Goal: Task Accomplishment & Management: Manage account settings

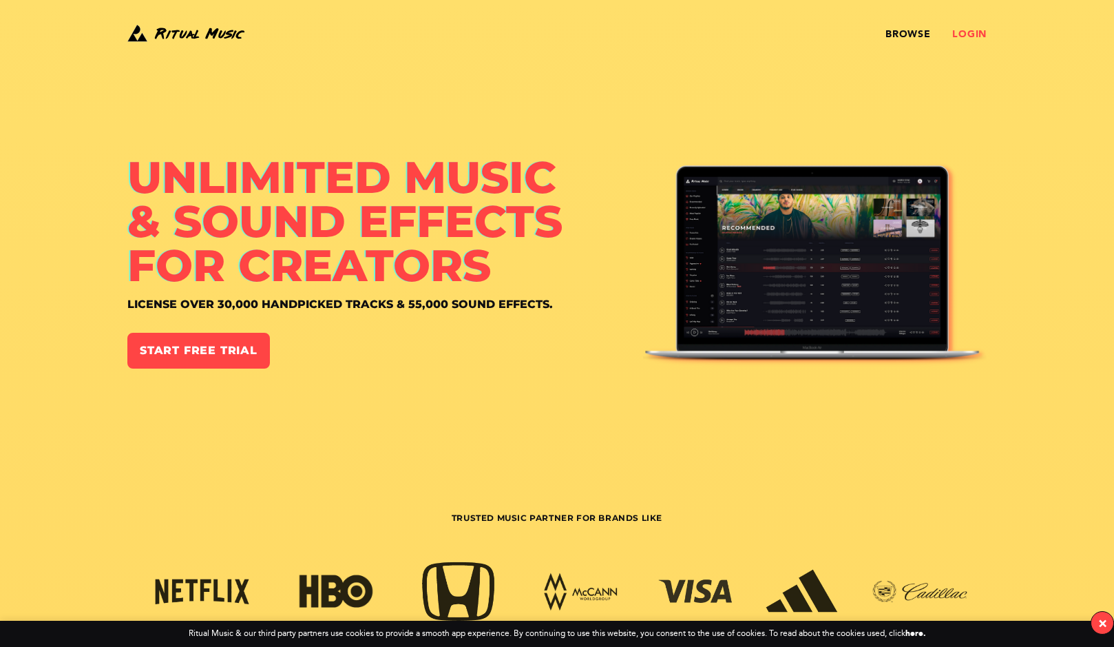
click at [968, 33] on link "Login" at bounding box center [969, 34] width 34 height 11
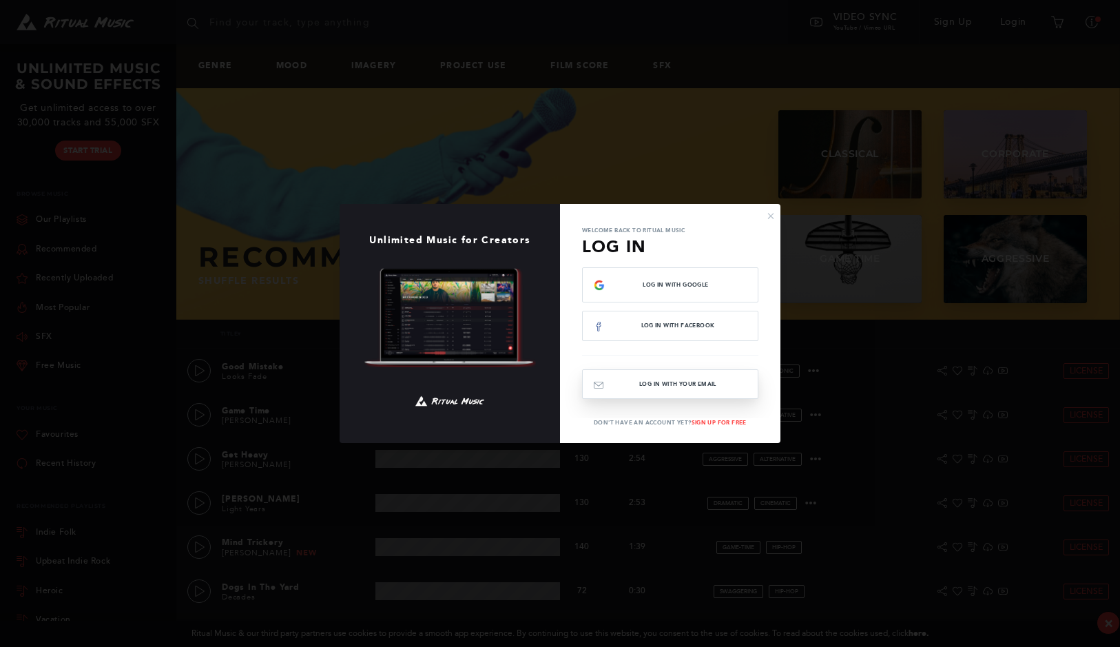
click at [674, 382] on button "Log In with your email" at bounding box center [670, 384] width 176 height 30
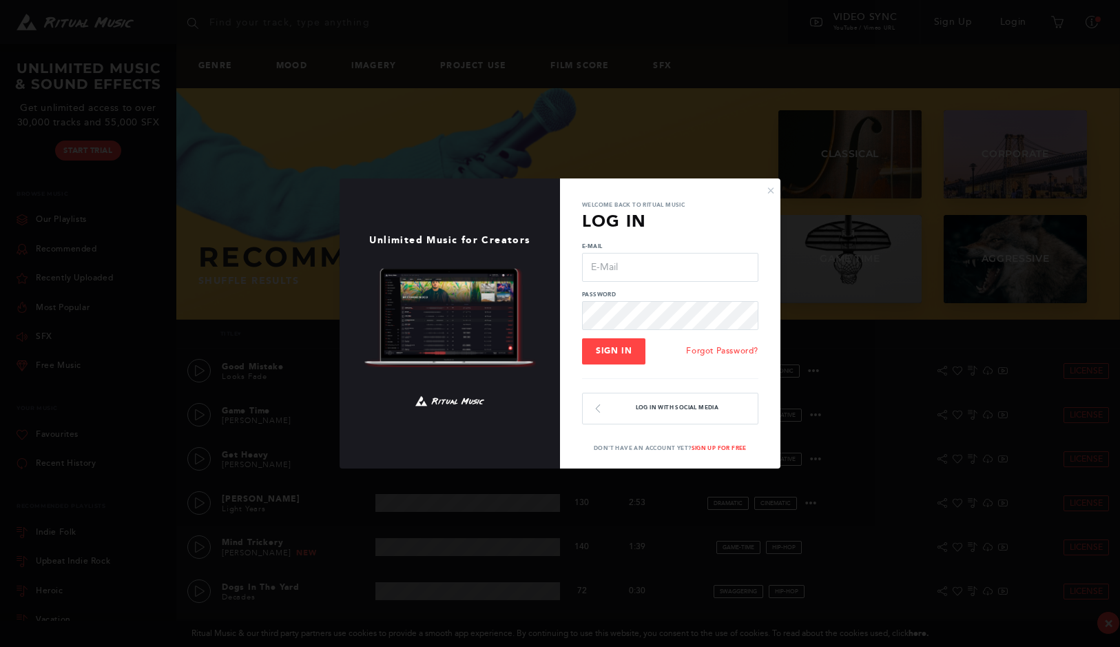
type input "[PERSON_NAME][EMAIL_ADDRESS][DOMAIN_NAME]"
click at [644, 269] on input "[PERSON_NAME][EMAIL_ADDRESS][DOMAIN_NAME]" at bounding box center [670, 267] width 176 height 29
click at [620, 348] on span "Sign In" at bounding box center [614, 351] width 36 height 10
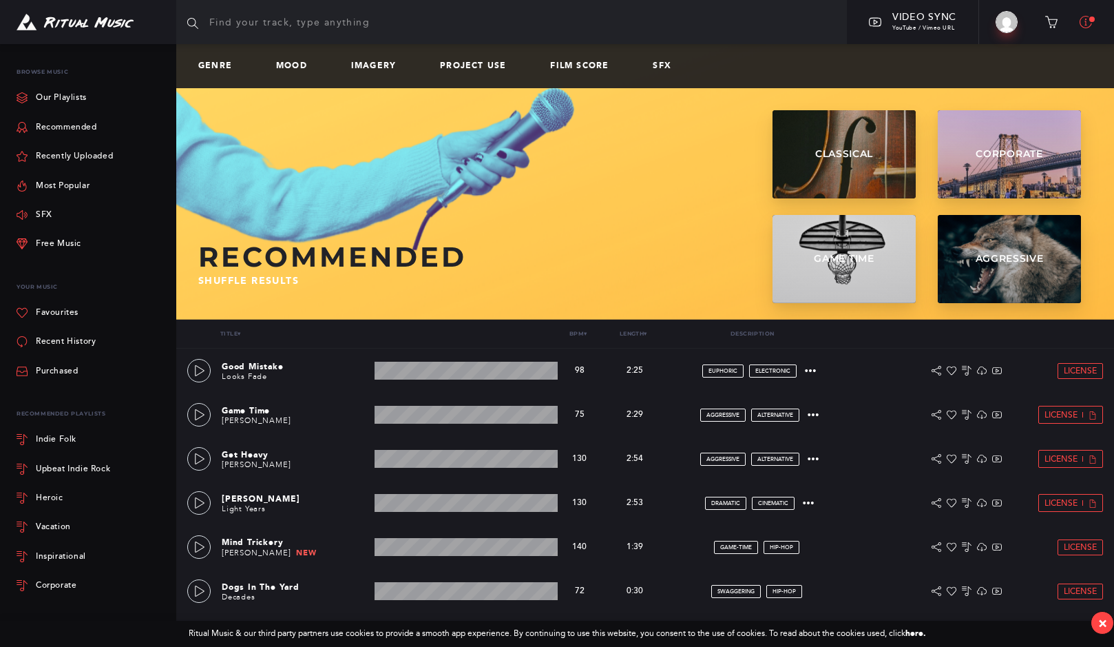
click at [1082, 23] on icon at bounding box center [1086, 22] width 12 height 12
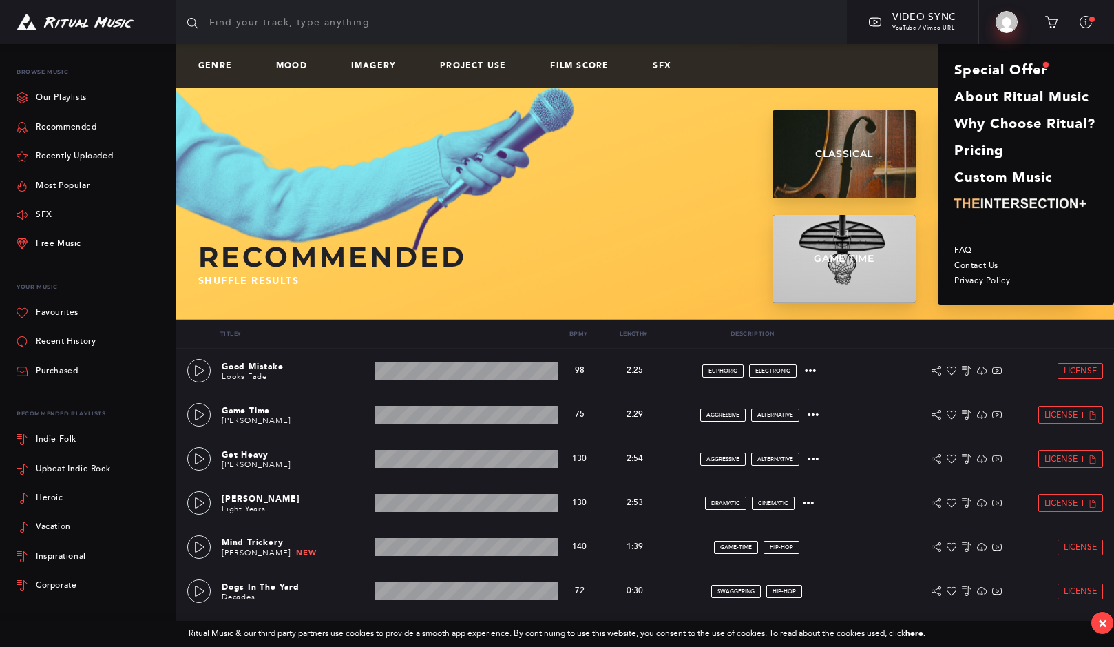
click at [1007, 19] on img at bounding box center [1007, 22] width 22 height 22
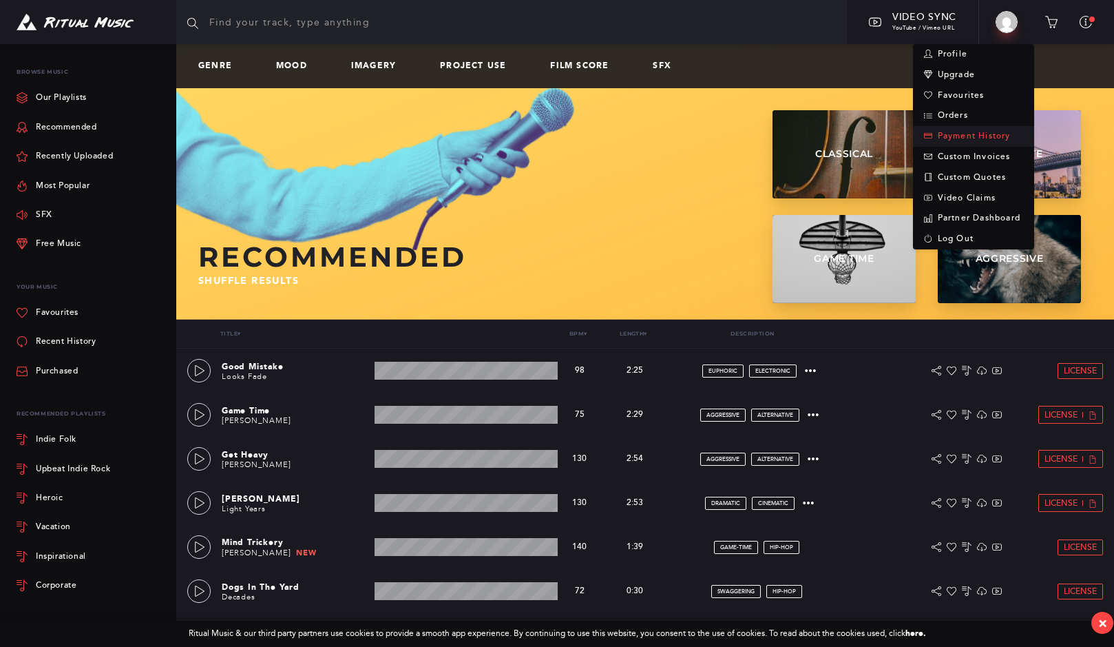
click at [951, 136] on link "Payment History" at bounding box center [973, 136] width 121 height 21
